Goal: Information Seeking & Learning: Learn about a topic

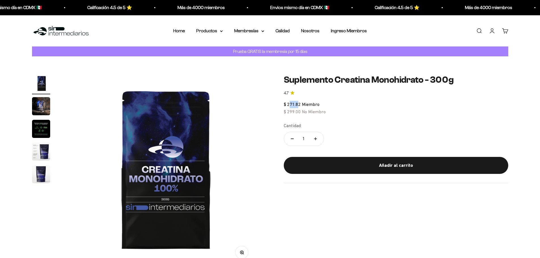
drag, startPoint x: 289, startPoint y: 104, endPoint x: 299, endPoint y: 104, distance: 9.6
click at [299, 104] on span "$ 271.82" at bounding box center [292, 104] width 17 height 5
click at [183, 31] on link "Home" at bounding box center [179, 30] width 12 height 5
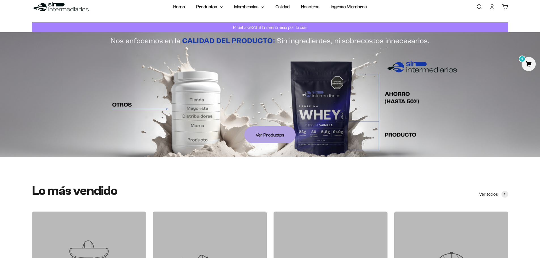
scroll to position [28, 0]
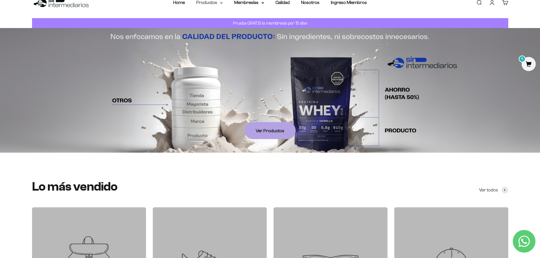
click at [213, 3] on summary "Productos" at bounding box center [209, 2] width 27 height 7
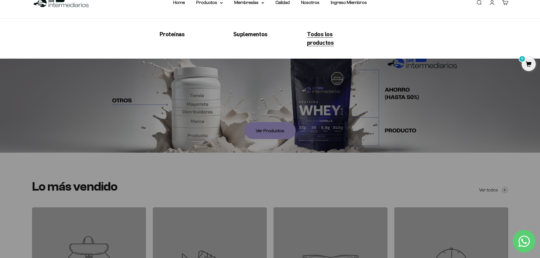
click at [311, 36] on span "Todos los productos" at bounding box center [320, 38] width 27 height 16
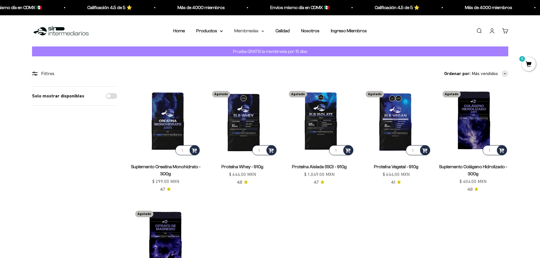
click at [254, 31] on summary "Membresías" at bounding box center [249, 30] width 30 height 7
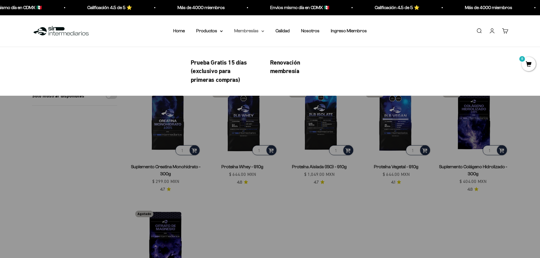
click at [254, 31] on summary "Membresías" at bounding box center [249, 30] width 30 height 7
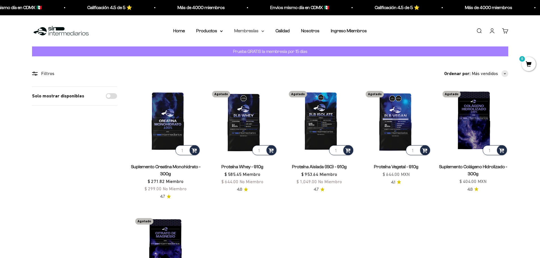
click at [255, 33] on summary "Membresías" at bounding box center [249, 30] width 30 height 7
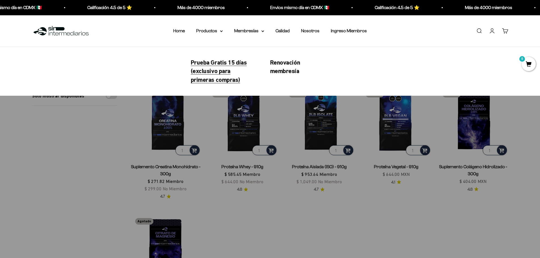
click at [215, 66] on span "Prueba Gratis 15 días (exclusivo para primeras compras)" at bounding box center [219, 71] width 56 height 25
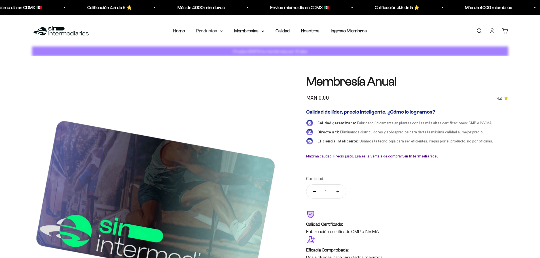
click at [215, 32] on summary "Productos" at bounding box center [209, 30] width 27 height 7
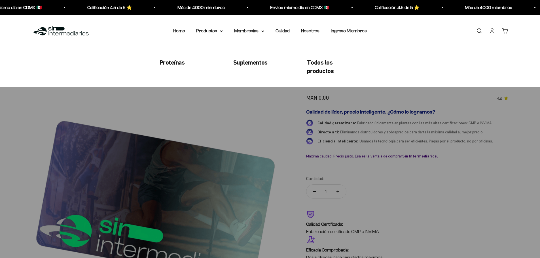
click at [183, 64] on span "Proteínas" at bounding box center [172, 62] width 25 height 7
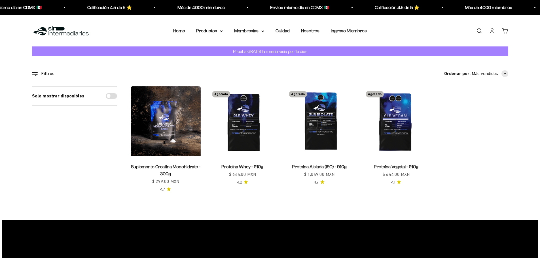
click at [159, 121] on img at bounding box center [166, 122] width 70 height 70
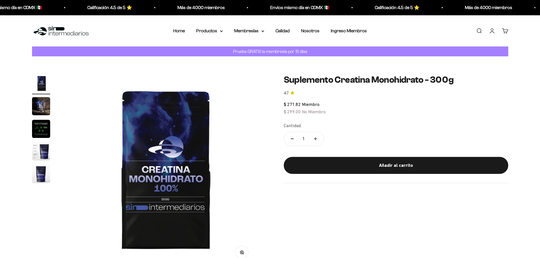
click at [42, 135] on img "Ir al artículo 3" at bounding box center [41, 129] width 18 height 18
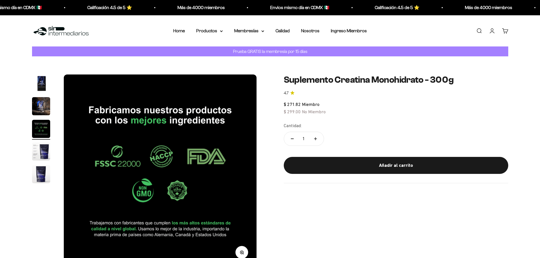
click at [42, 150] on img "Ir al artículo 4" at bounding box center [41, 152] width 18 height 18
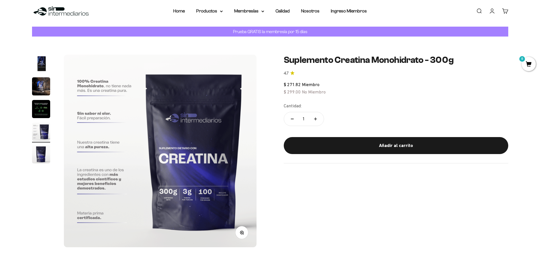
scroll to position [113, 0]
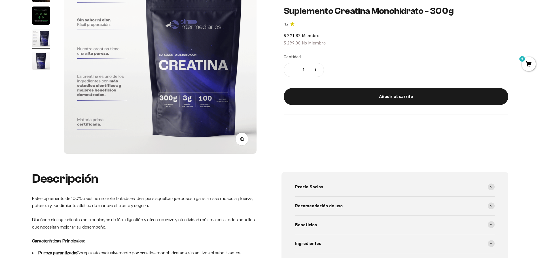
click at [44, 59] on img "Ir al artículo 5" at bounding box center [41, 61] width 18 height 18
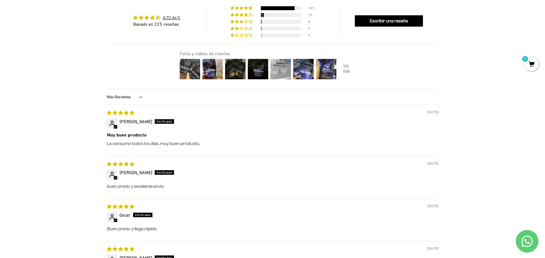
scroll to position [0, 0]
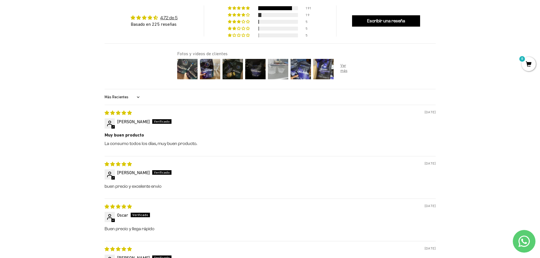
click at [269, 71] on img at bounding box center [278, 69] width 23 height 23
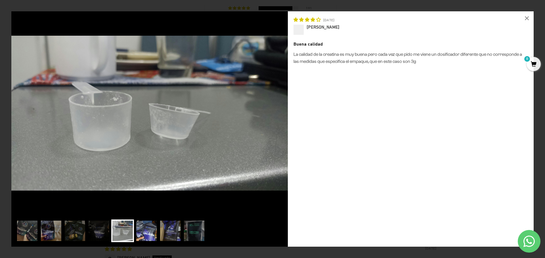
click at [147, 231] on img at bounding box center [146, 231] width 23 height 23
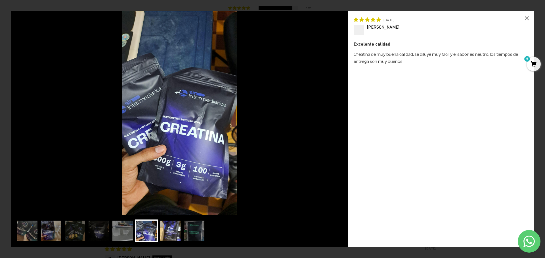
click at [171, 233] on img at bounding box center [170, 231] width 23 height 23
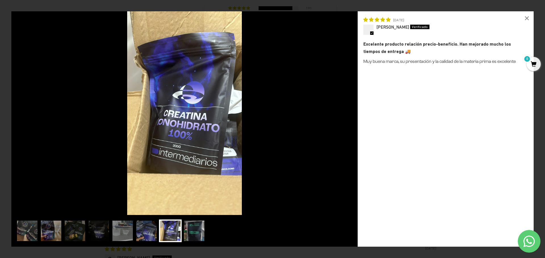
click at [197, 236] on img at bounding box center [194, 231] width 23 height 23
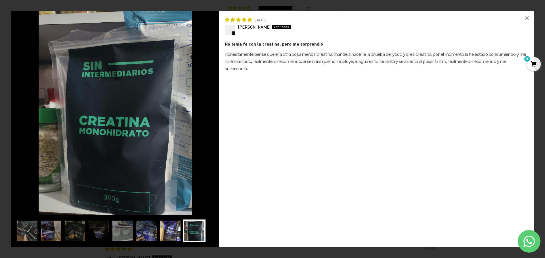
click at [170, 237] on img at bounding box center [170, 231] width 23 height 23
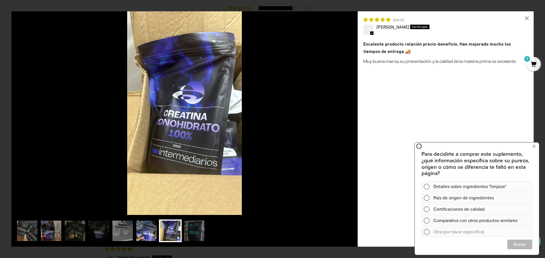
click at [155, 236] on img at bounding box center [146, 231] width 23 height 23
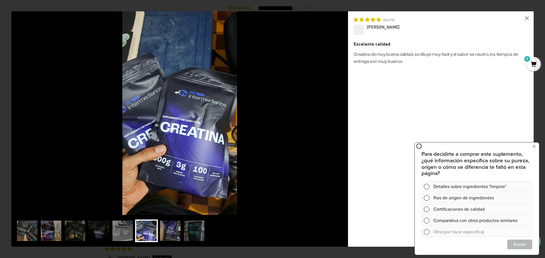
click at [421, 111] on div "Excelente calidad Creatina de muy buena calidad, se diluye muy facil y el sabor…" at bounding box center [440, 141] width 174 height 201
click at [128, 233] on img at bounding box center [122, 231] width 23 height 23
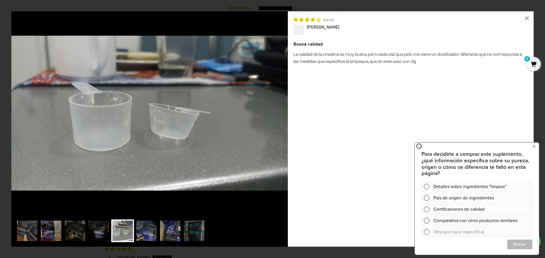
click at [90, 229] on img at bounding box center [98, 231] width 23 height 23
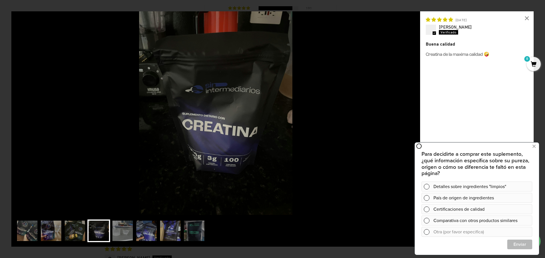
click at [82, 228] on img at bounding box center [75, 231] width 23 height 23
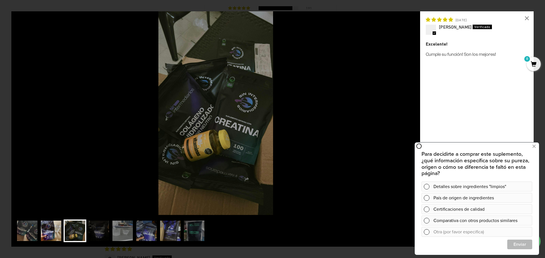
click at [46, 231] on img at bounding box center [51, 231] width 23 height 23
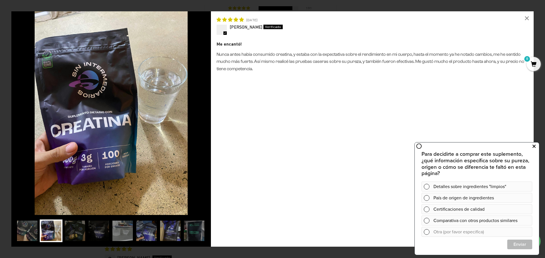
click at [534, 149] on icon at bounding box center [533, 146] width 3 height 7
